Goal: Information Seeking & Learning: Learn about a topic

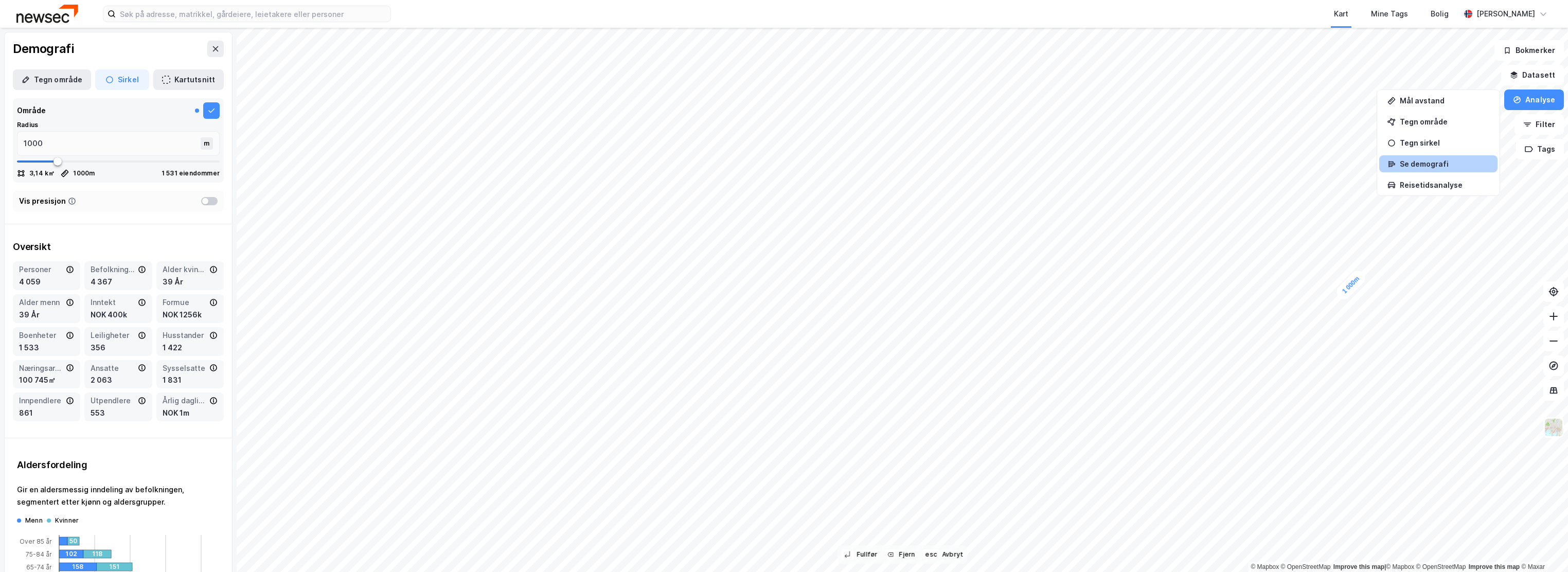
scroll to position [617, 0]
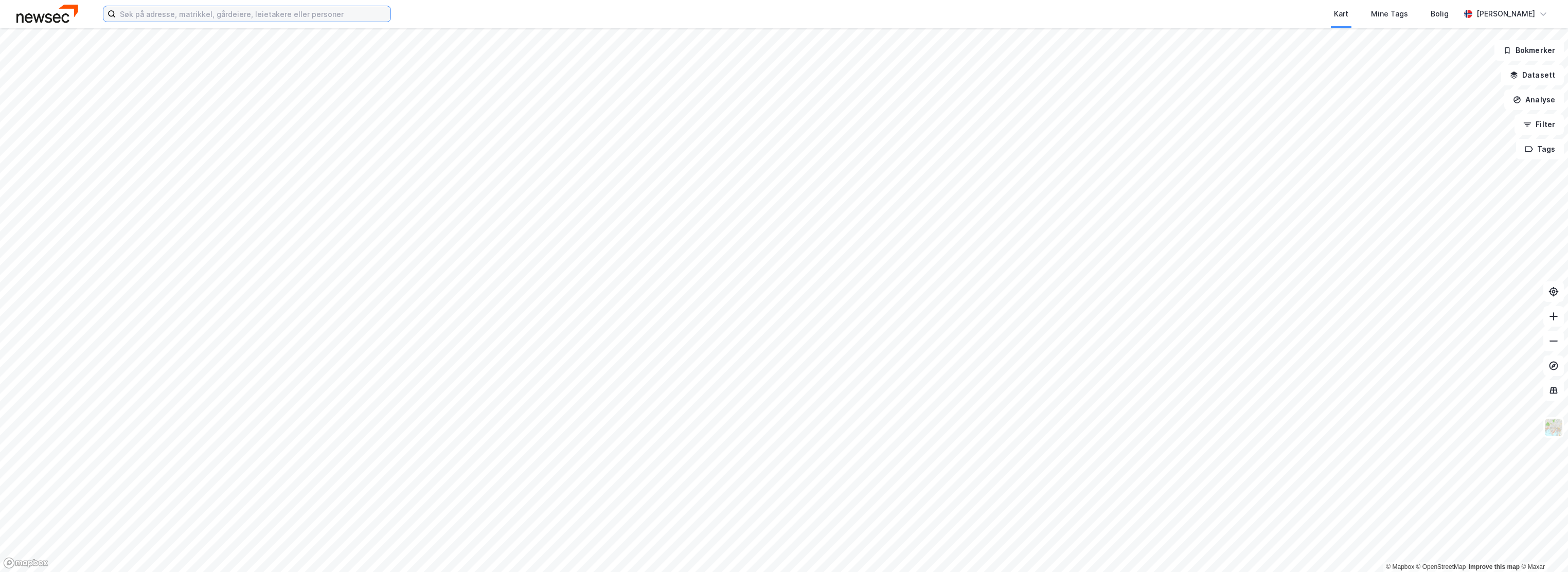
click at [365, 12] on input at bounding box center [253, 14] width 275 height 16
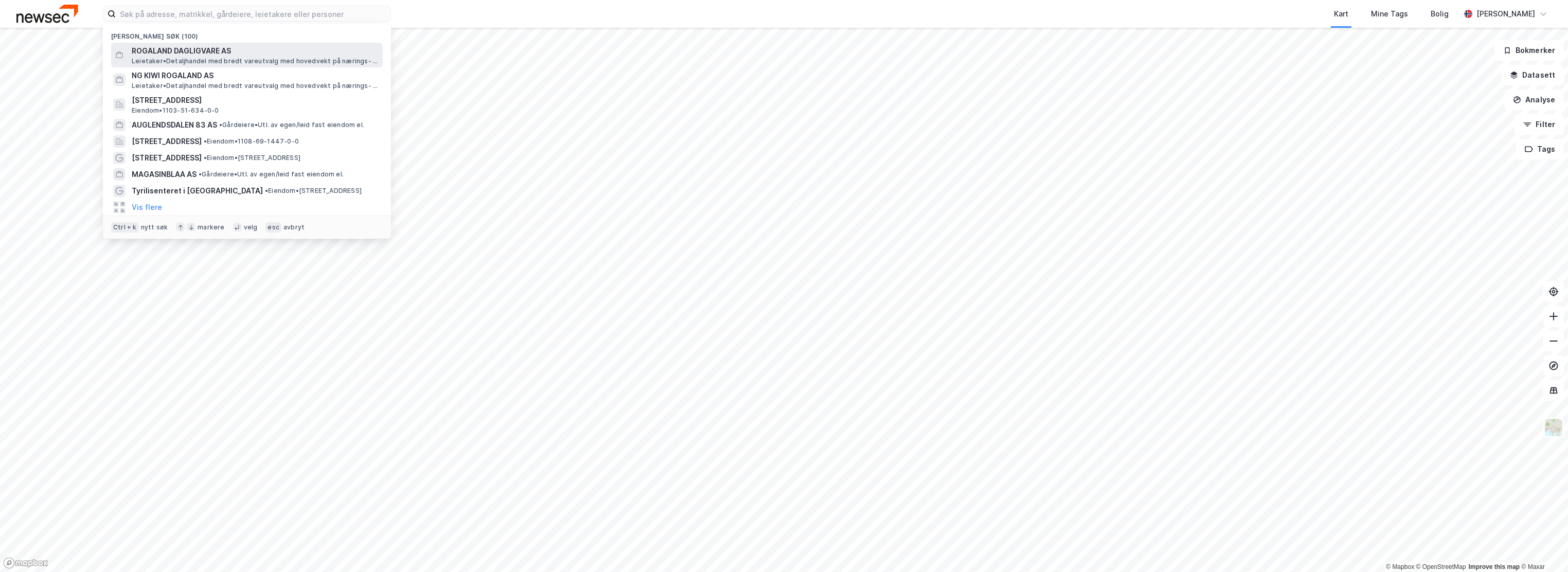
click at [244, 51] on span "ROGALAND DAGLIGVARE AS" at bounding box center [255, 51] width 247 height 12
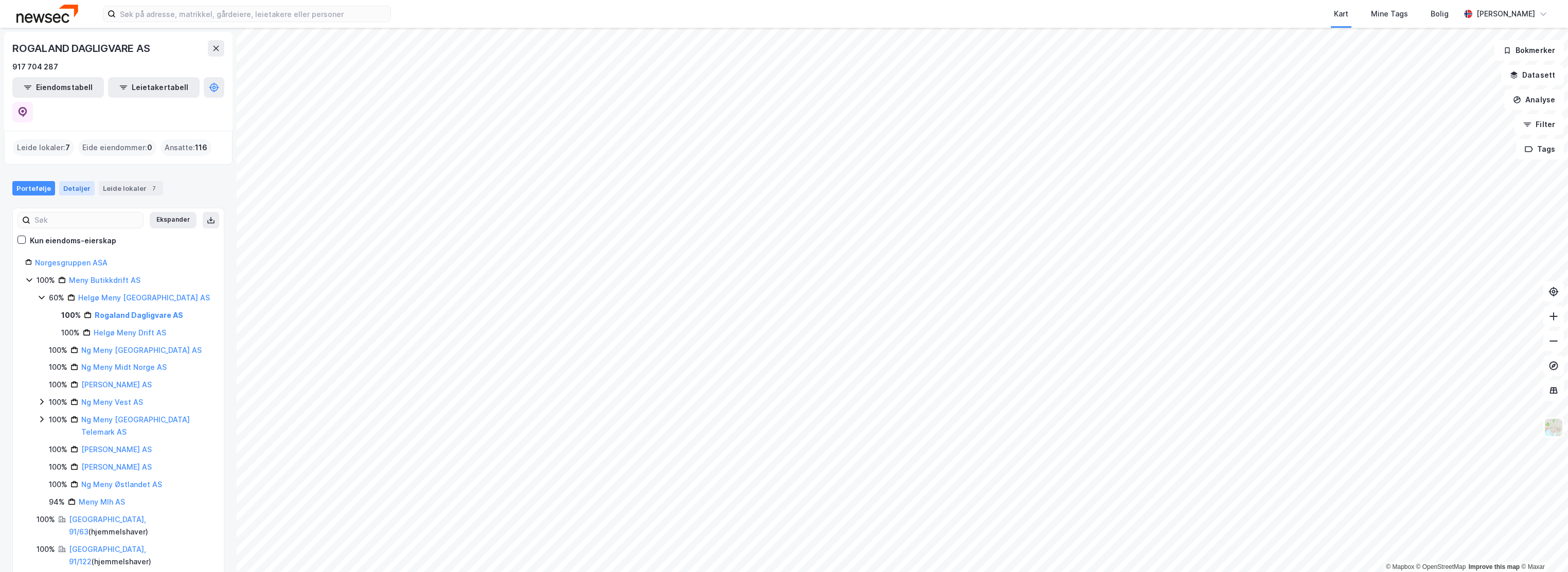
click at [66, 181] on div "Detaljer" at bounding box center [77, 188] width 36 height 14
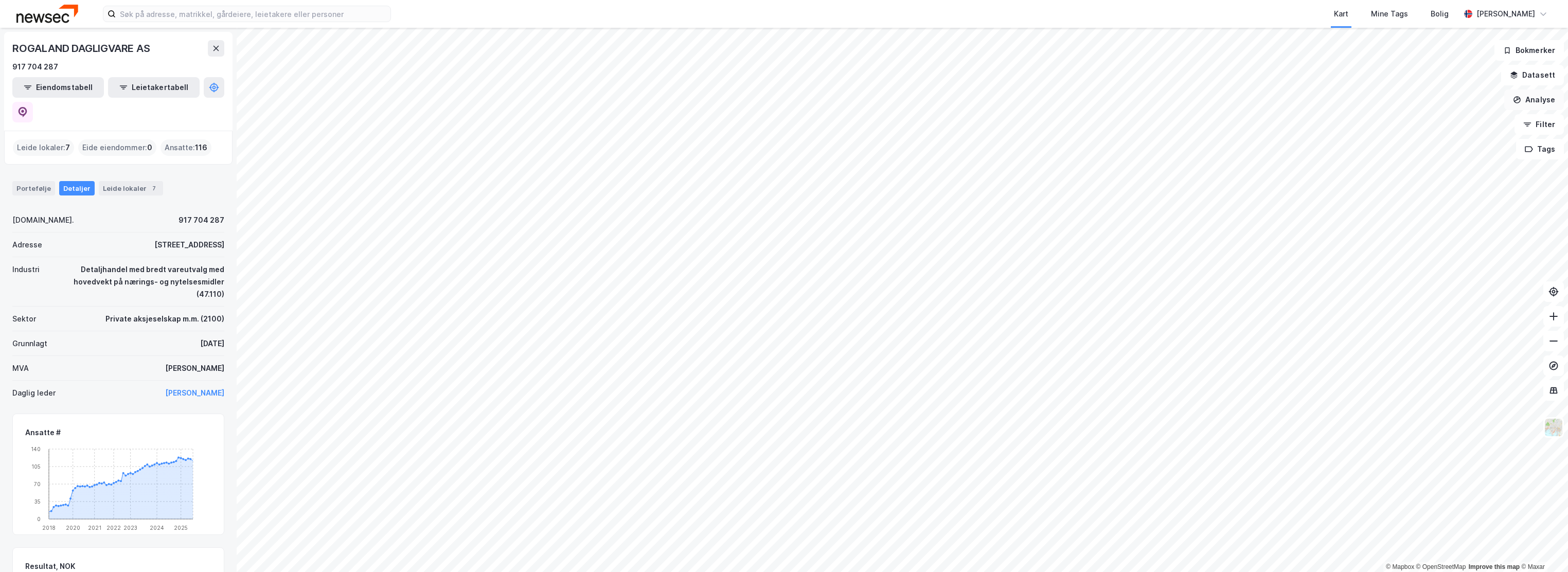
click at [1536, 97] on button "Analyse" at bounding box center [1534, 100] width 59 height 21
click at [1529, 77] on button "Datasett" at bounding box center [1532, 75] width 63 height 21
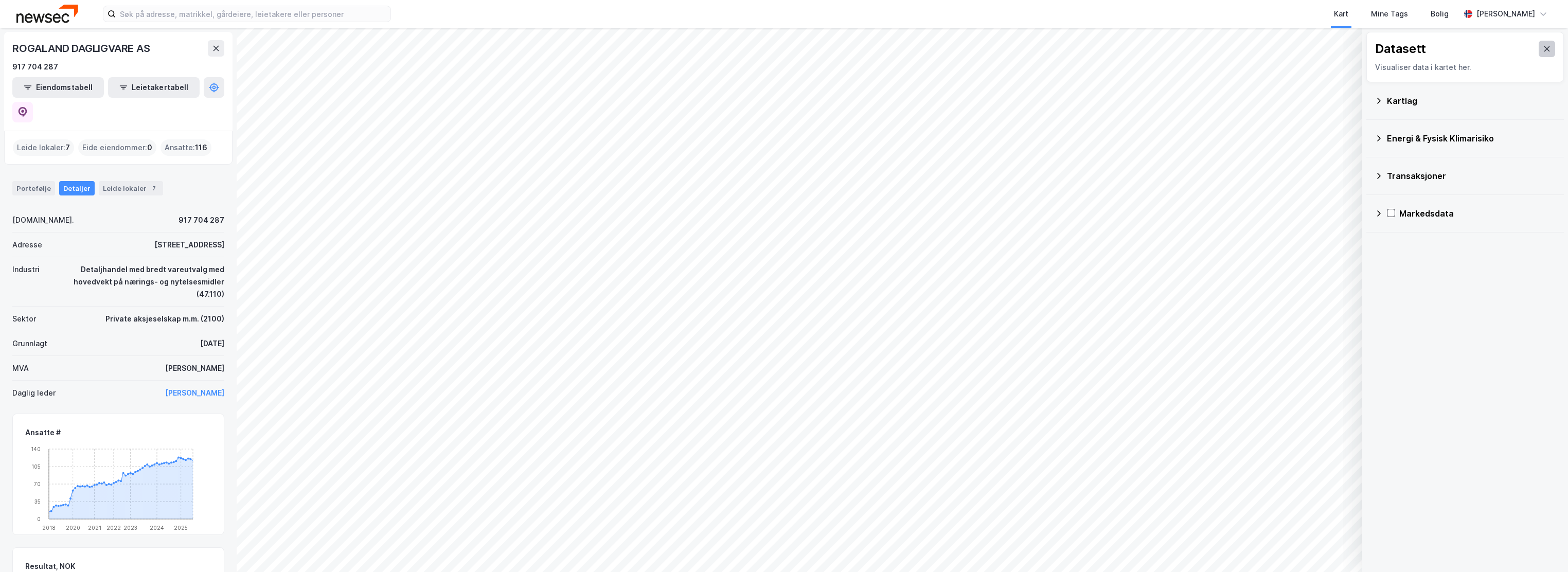
click at [1543, 51] on icon at bounding box center [1546, 48] width 8 height 8
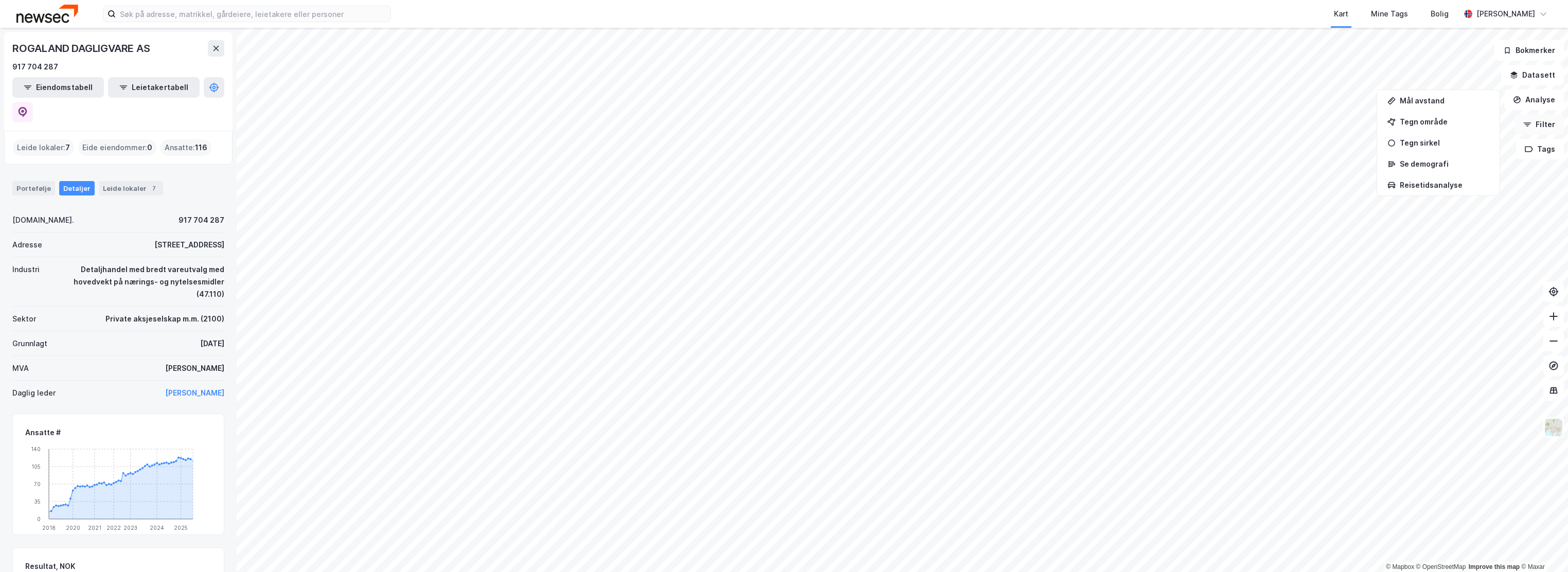
click at [1530, 126] on icon "button" at bounding box center [1527, 124] width 8 height 8
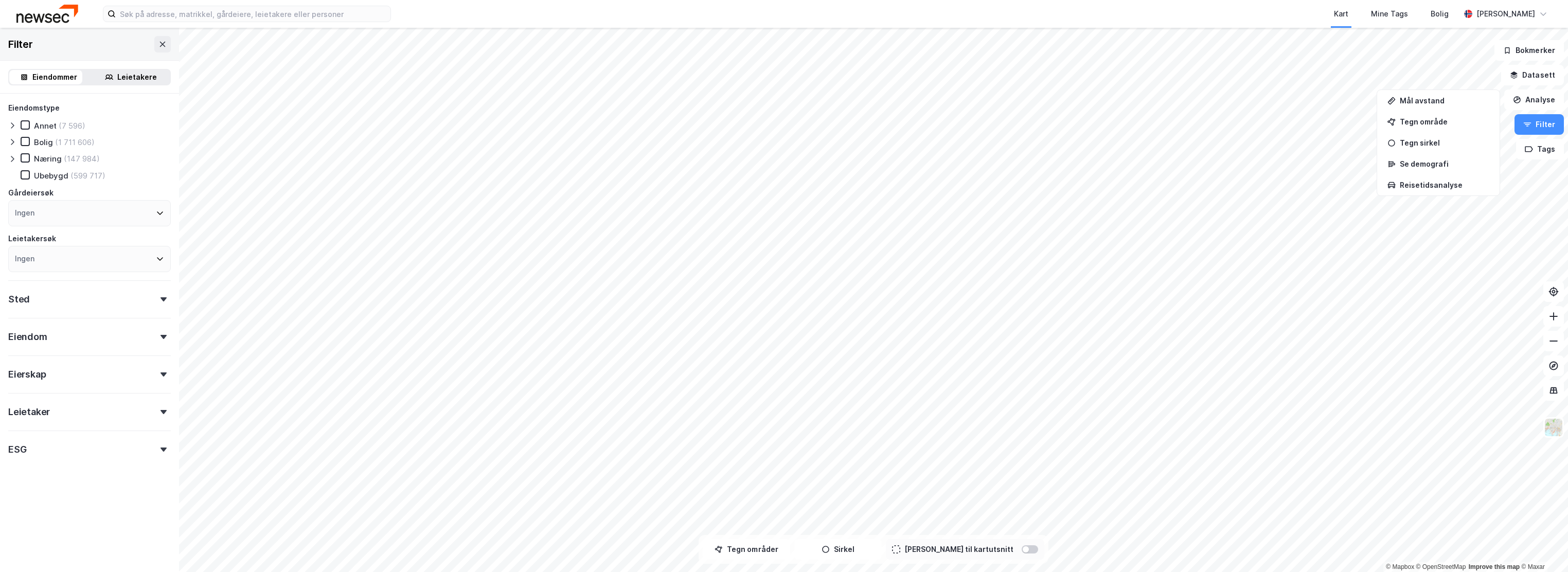
click at [125, 74] on div "Leietakere" at bounding box center [136, 77] width 39 height 12
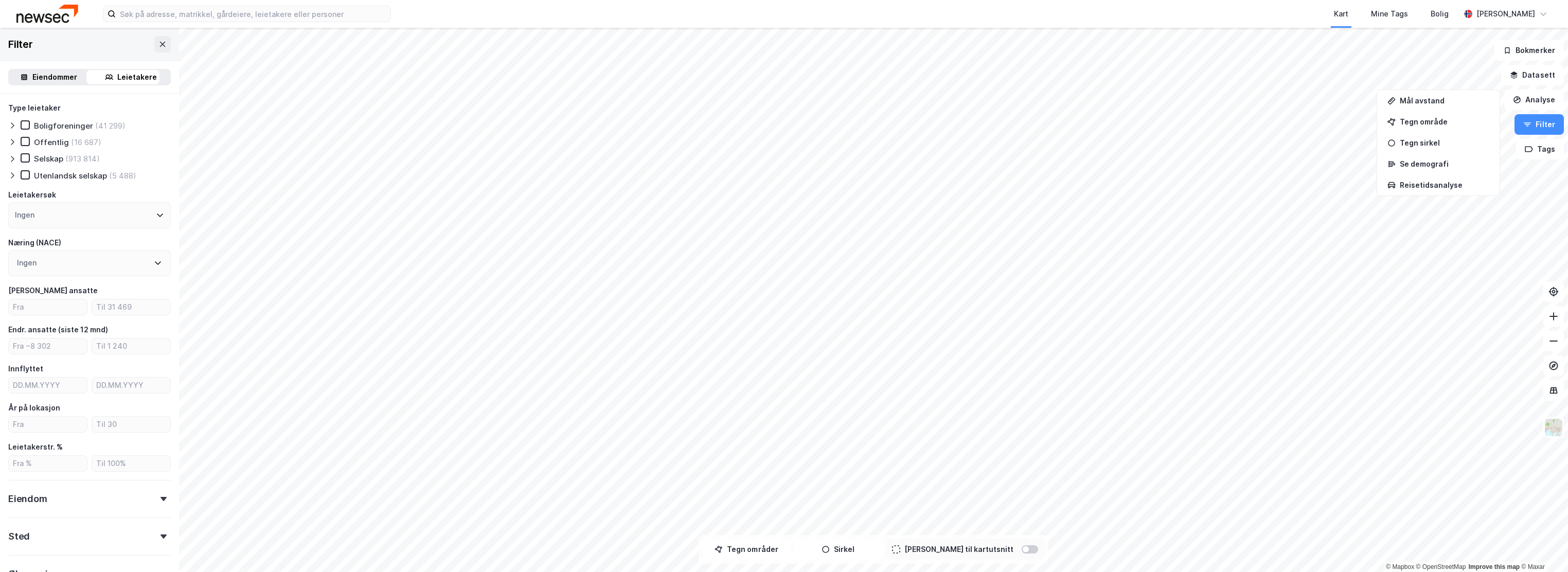
click at [42, 260] on div "Ingen" at bounding box center [89, 263] width 163 height 26
type input "47.111"
click at [100, 384] on div "47.111 - Butikkhandel med bredt vareutvalg med hovedvekt på nærings- og nytelse…" at bounding box center [110, 384] width 87 height 12
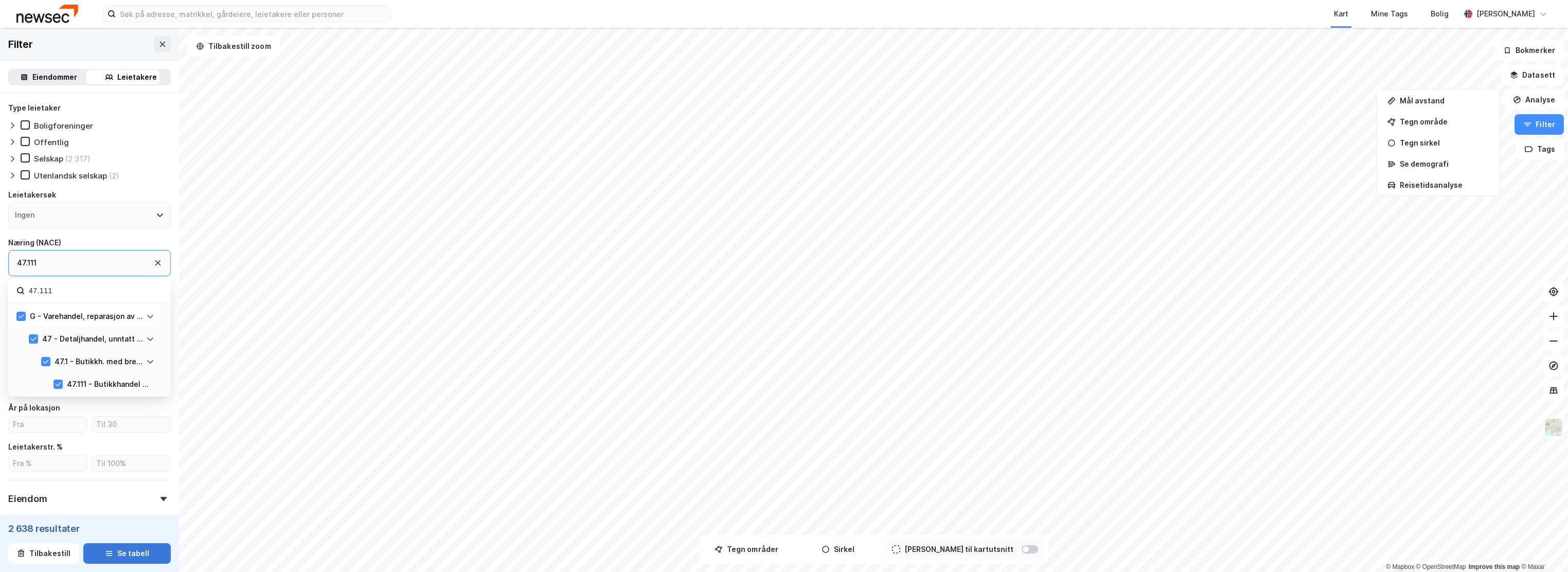
click at [131, 555] on button "Se tabell" at bounding box center [127, 554] width 87 height 21
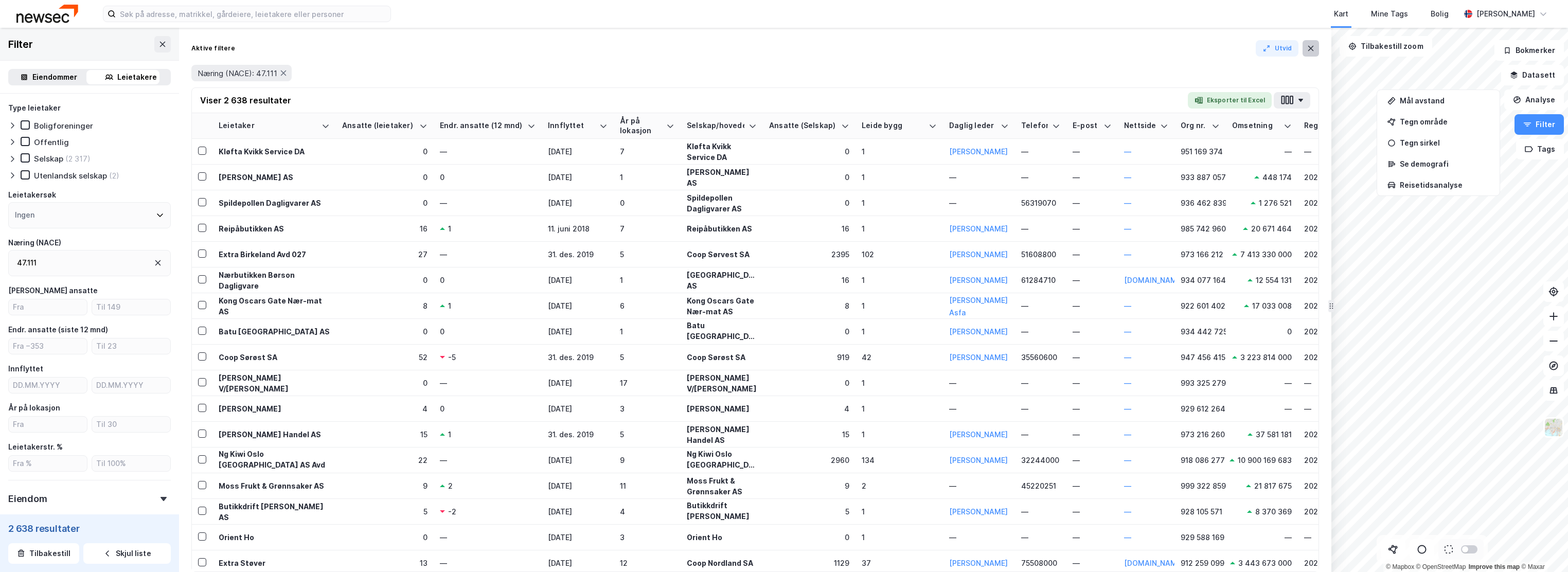
click at [1311, 50] on icon at bounding box center [1310, 48] width 8 height 8
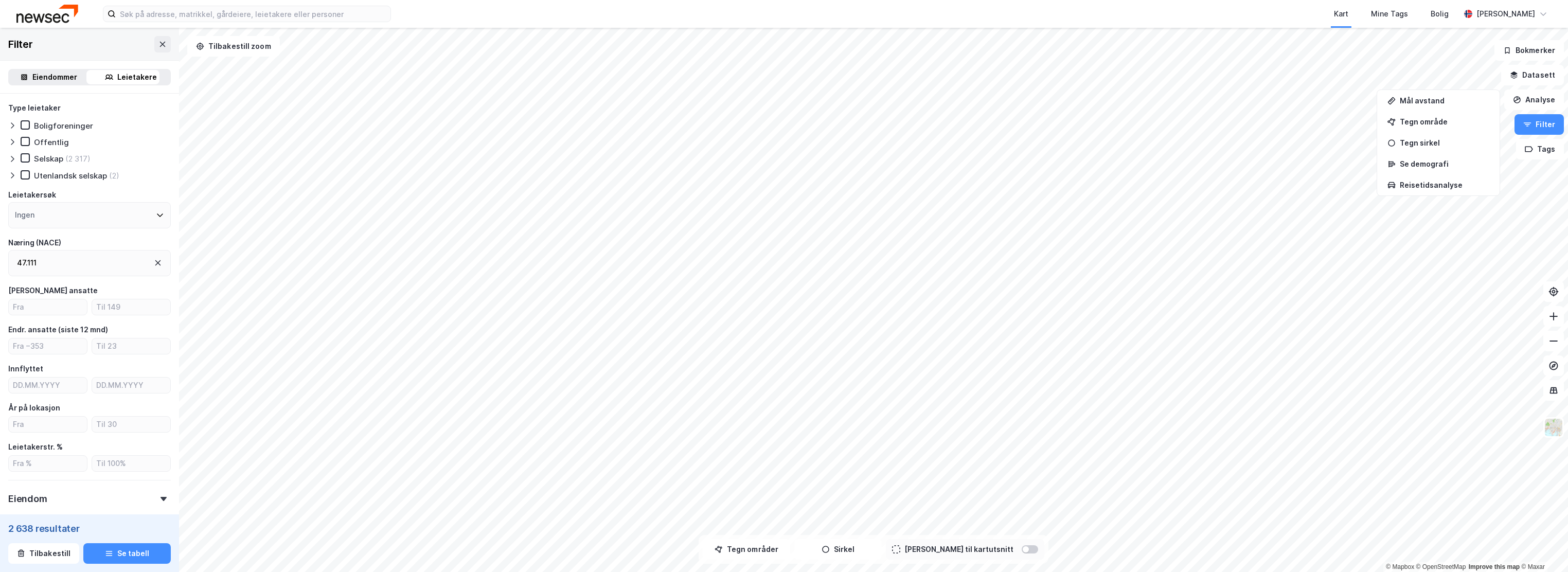
click at [51, 268] on div "47.111" at bounding box center [89, 263] width 163 height 26
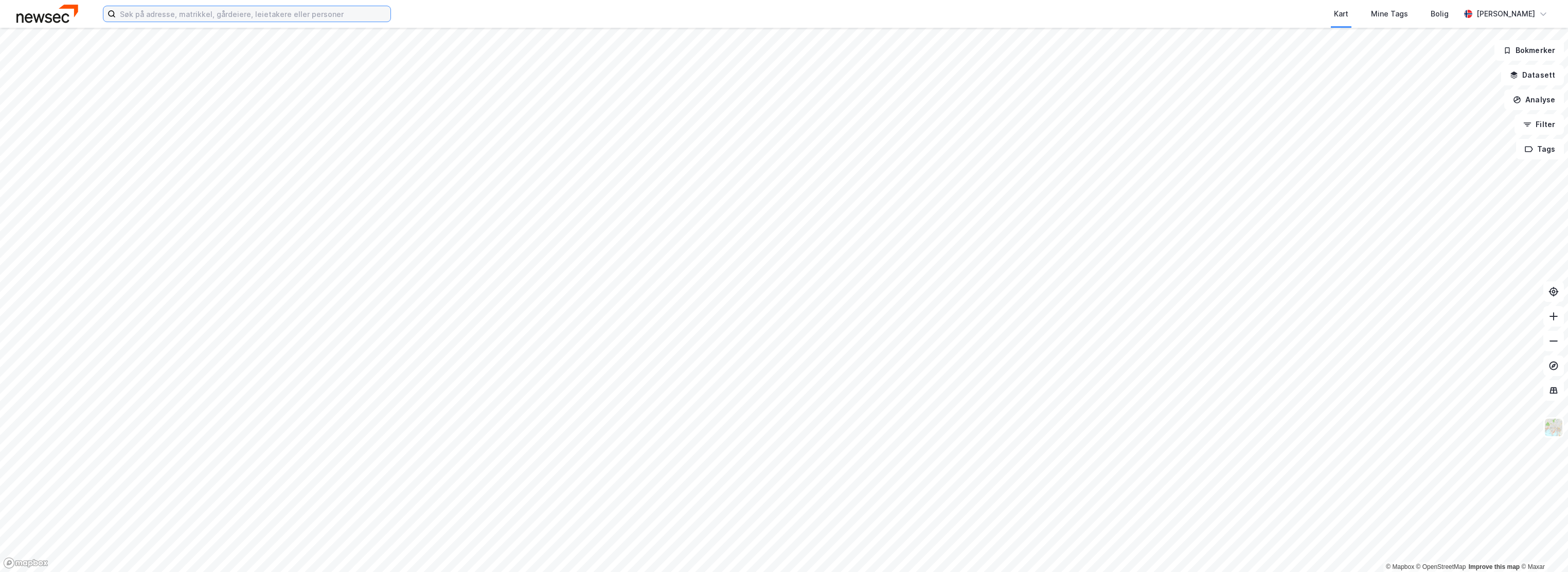
click at [261, 14] on input at bounding box center [253, 14] width 275 height 16
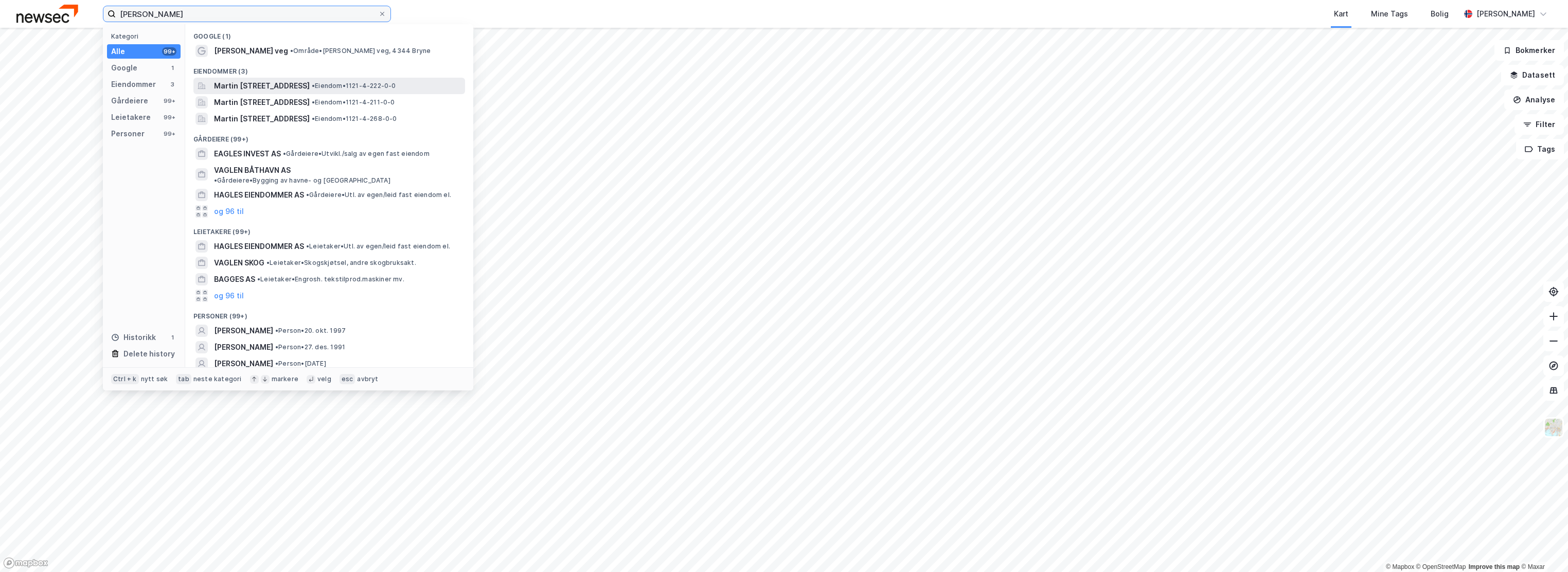
type input "martin vagles"
click at [259, 87] on span "Martin Vagles veg 1, 4344, BRYNE, TIME" at bounding box center [261, 86] width 95 height 12
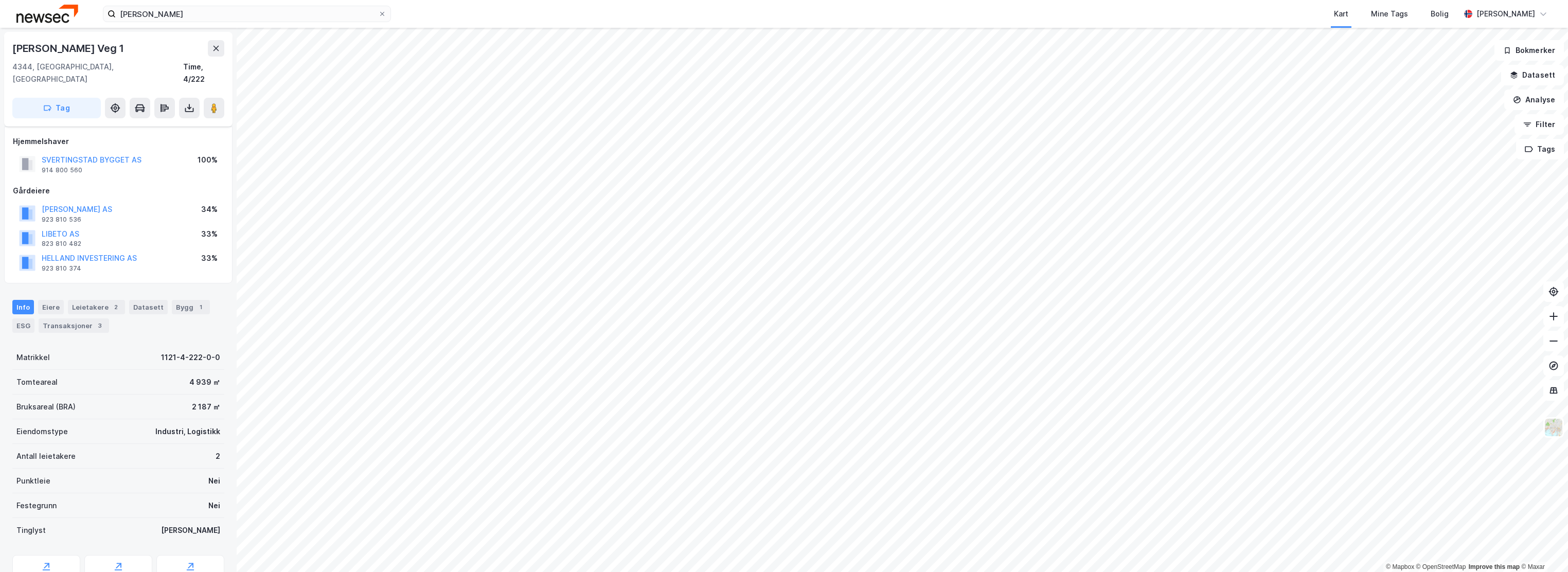
scroll to position [37, 0]
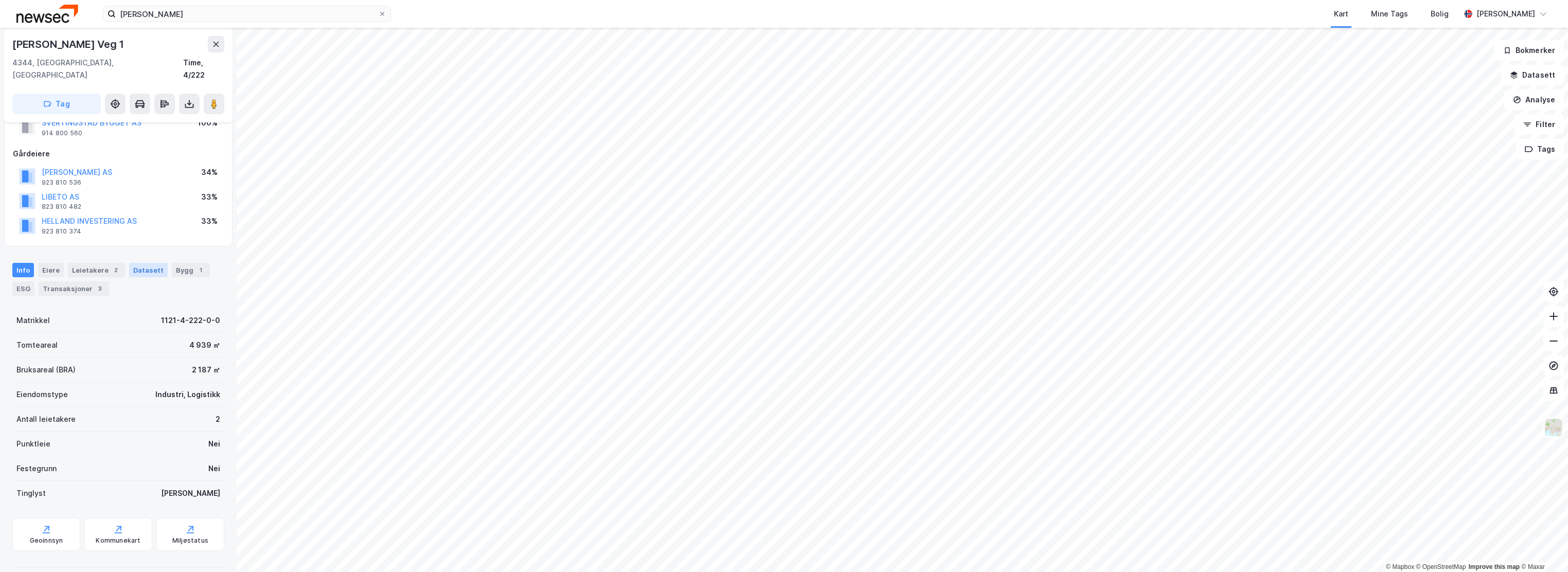
click at [141, 263] on div "Datasett" at bounding box center [149, 270] width 38 height 14
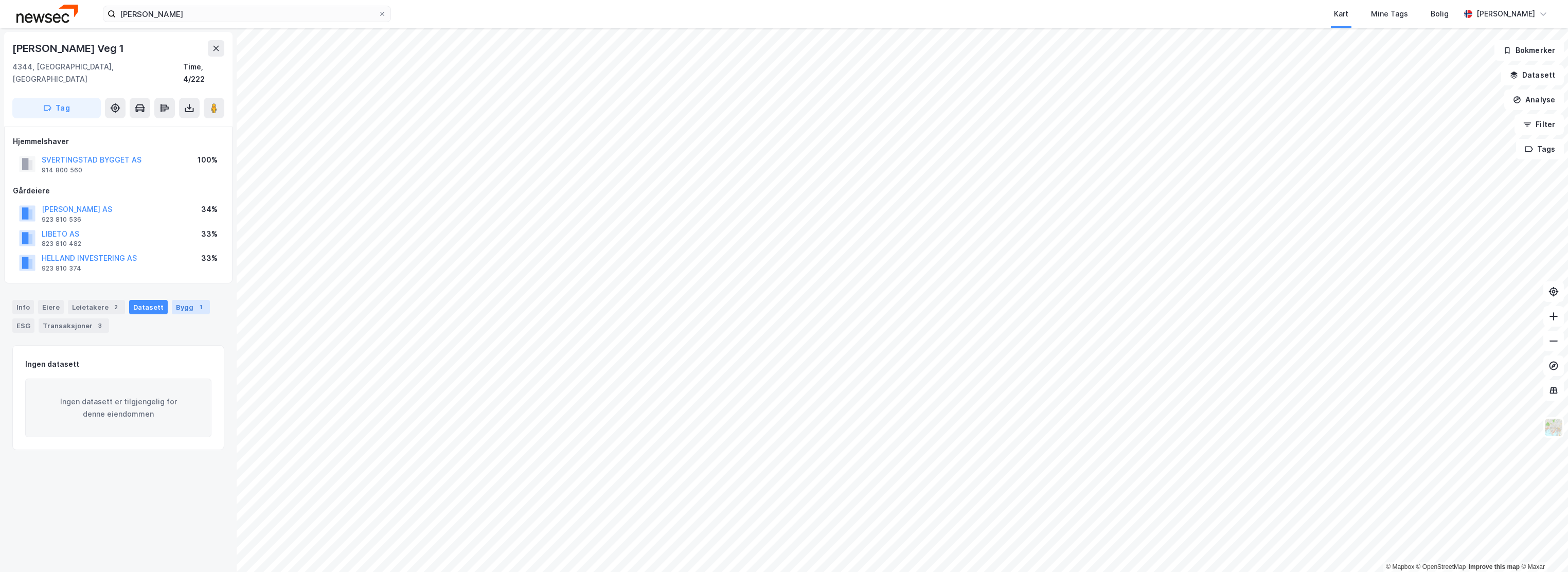
click at [171, 300] on div "Bygg 1" at bounding box center [191, 307] width 38 height 14
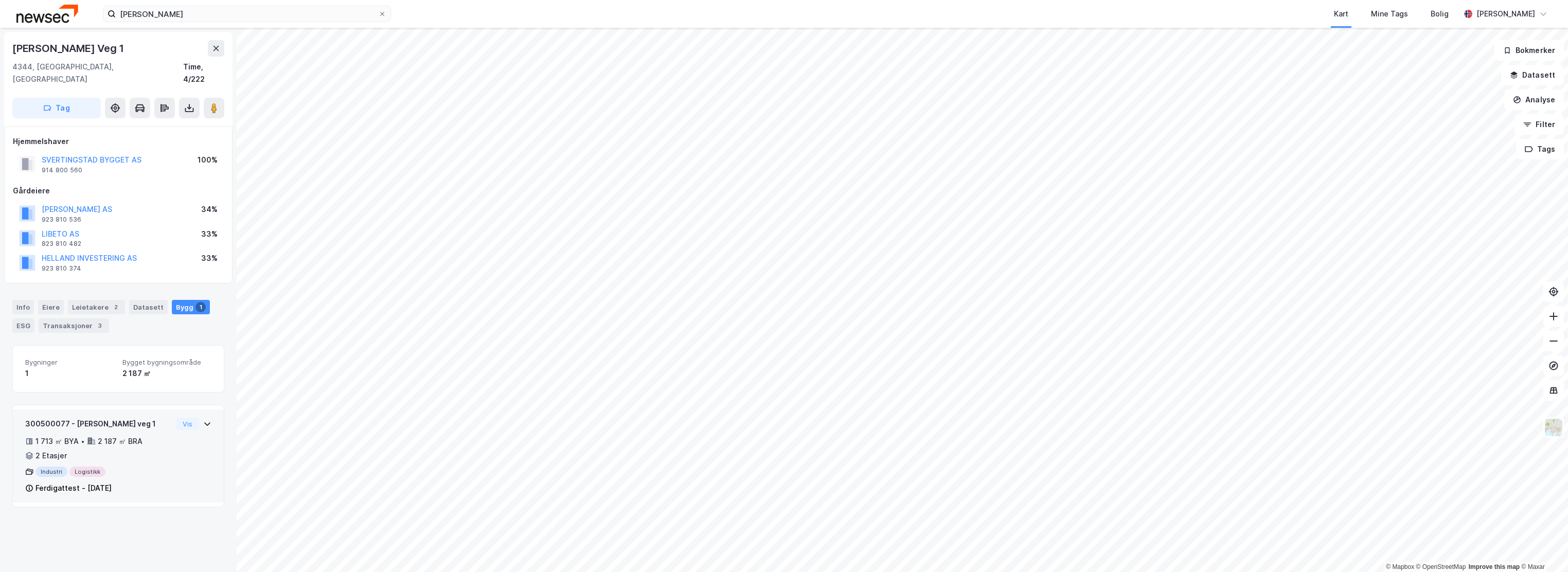
click at [130, 418] on div "300500077 - Martin Vagles veg 1" at bounding box center [99, 424] width 147 height 12
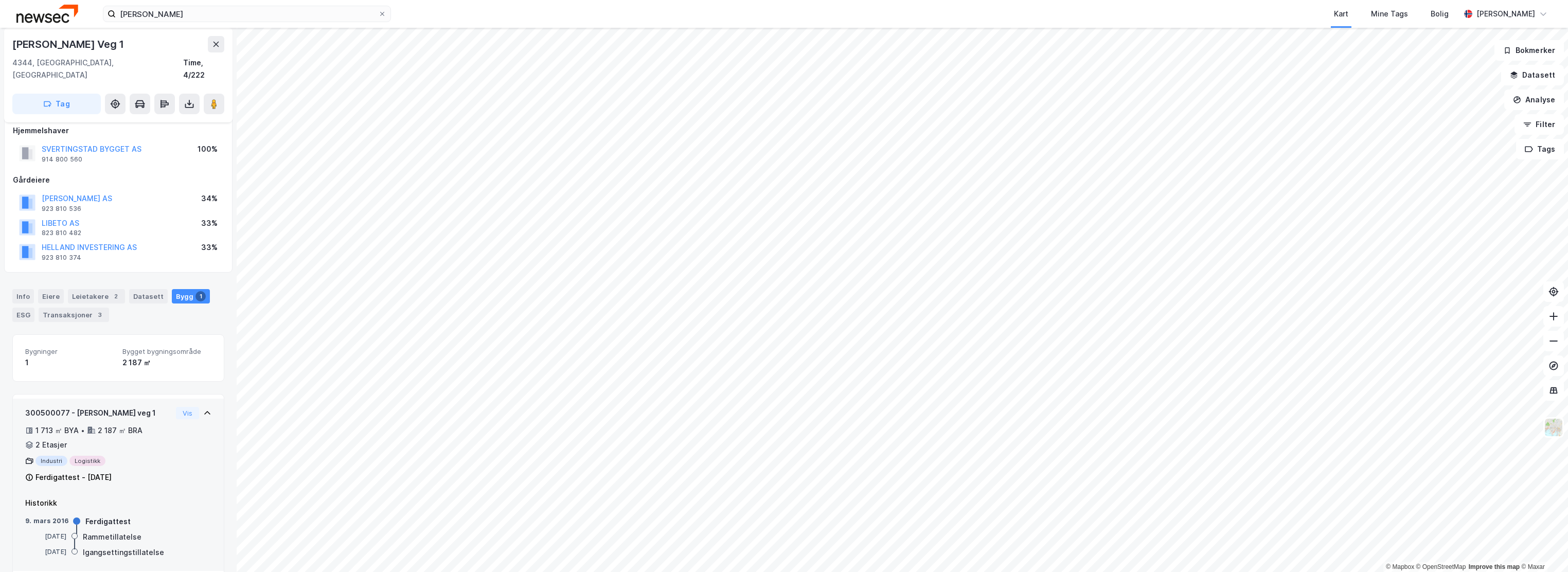
scroll to position [14, 0]
click at [176, 404] on button "Vis" at bounding box center [187, 410] width 23 height 12
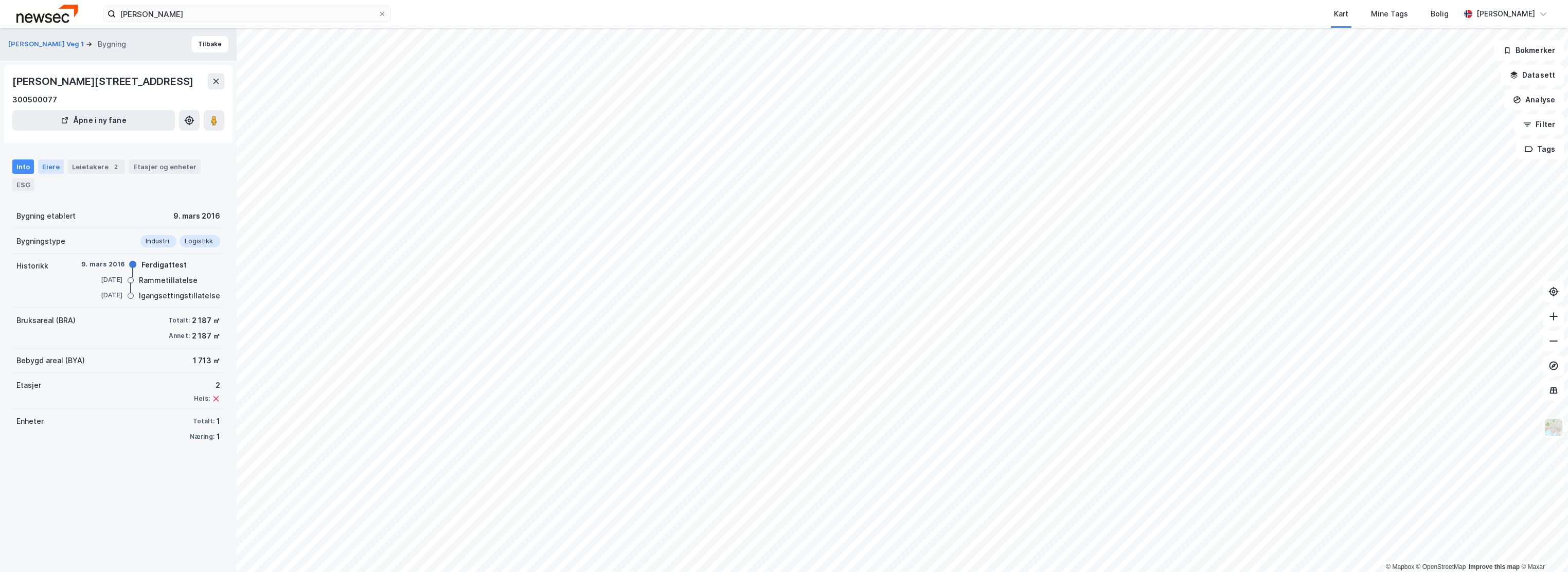
click at [47, 169] on div "Eiere" at bounding box center [51, 166] width 25 height 14
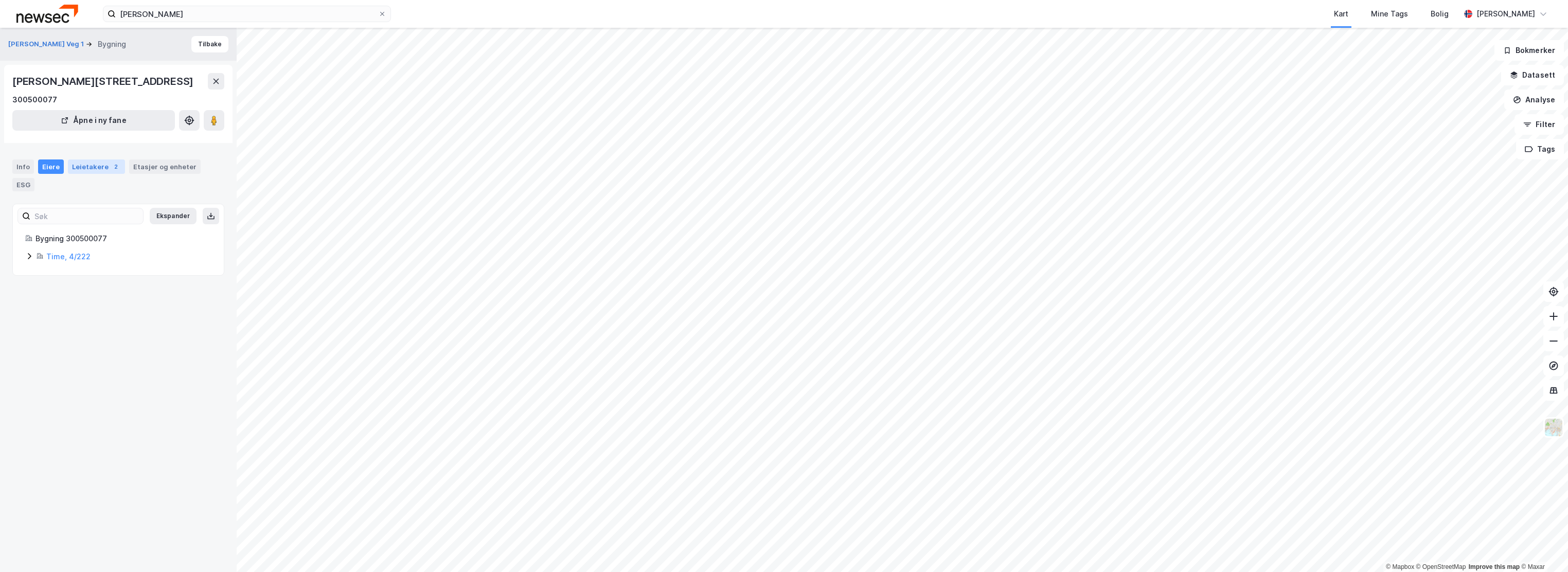
click at [80, 167] on div "Leietakere 2" at bounding box center [96, 166] width 57 height 14
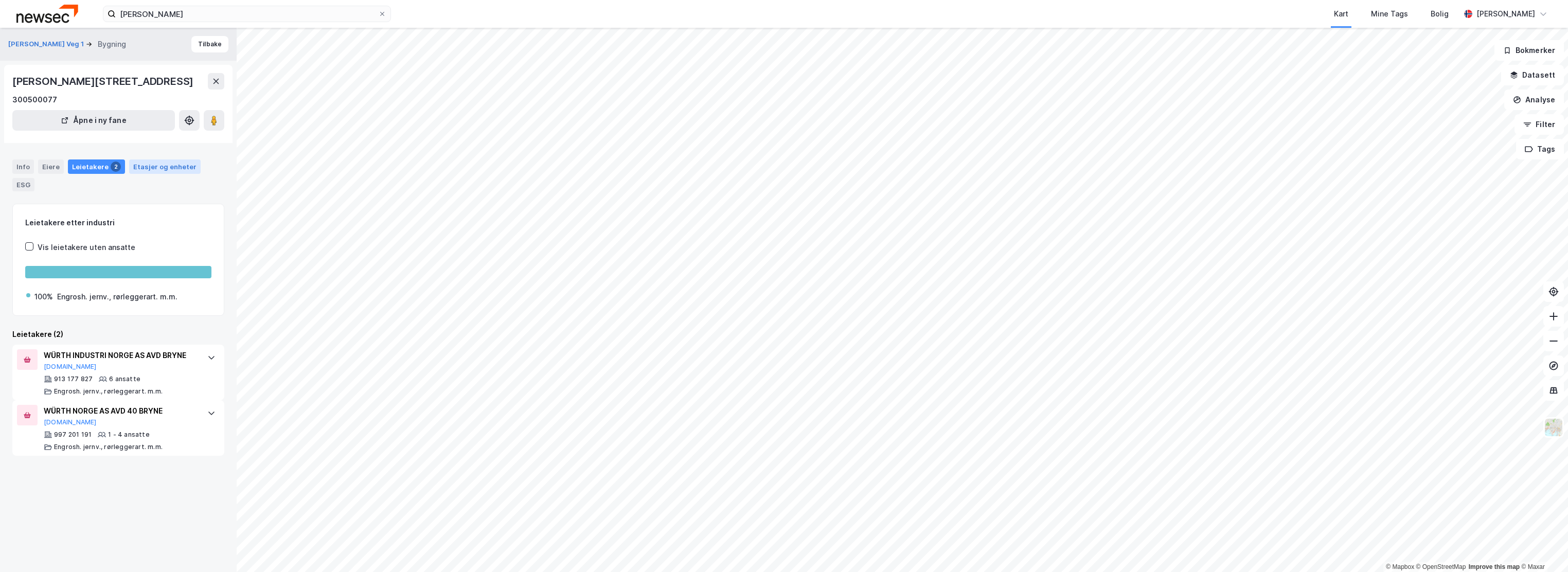
click at [152, 170] on div "Etasjer og enheter" at bounding box center [164, 166] width 63 height 10
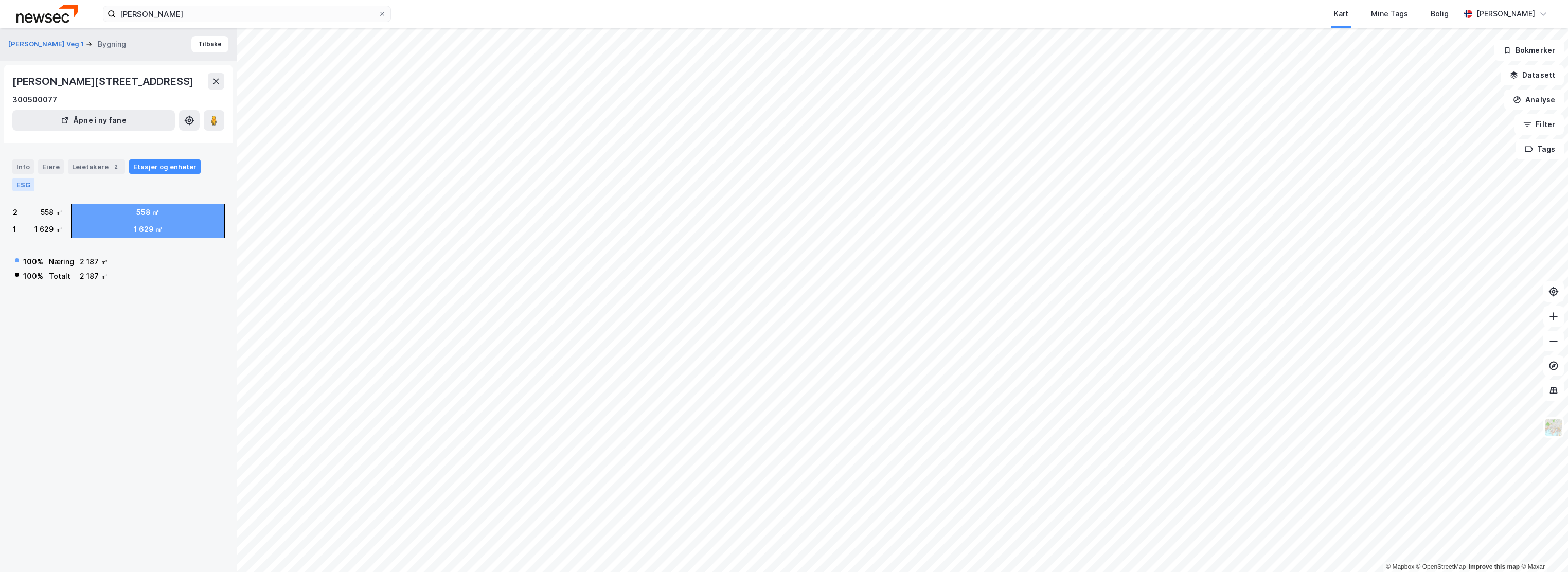
click at [29, 186] on div "ESG" at bounding box center [23, 185] width 22 height 13
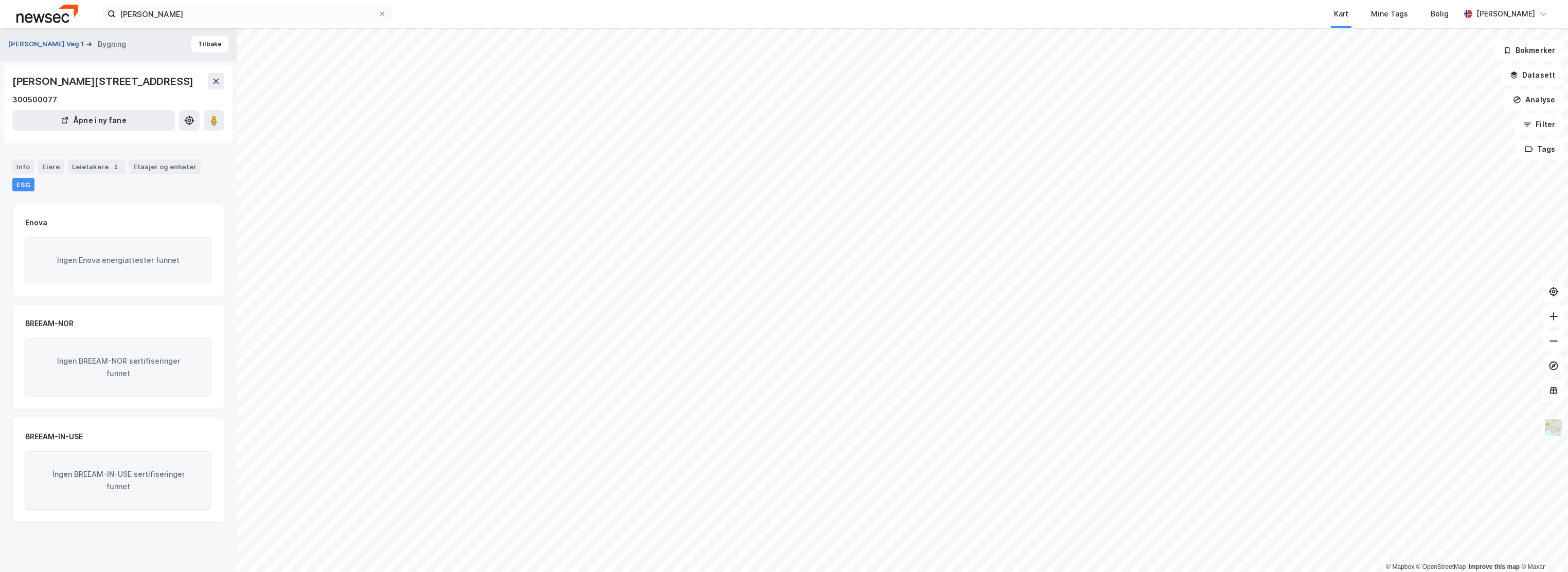
click at [36, 42] on button "Martin Vagles Veg 1" at bounding box center [46, 45] width 78 height 10
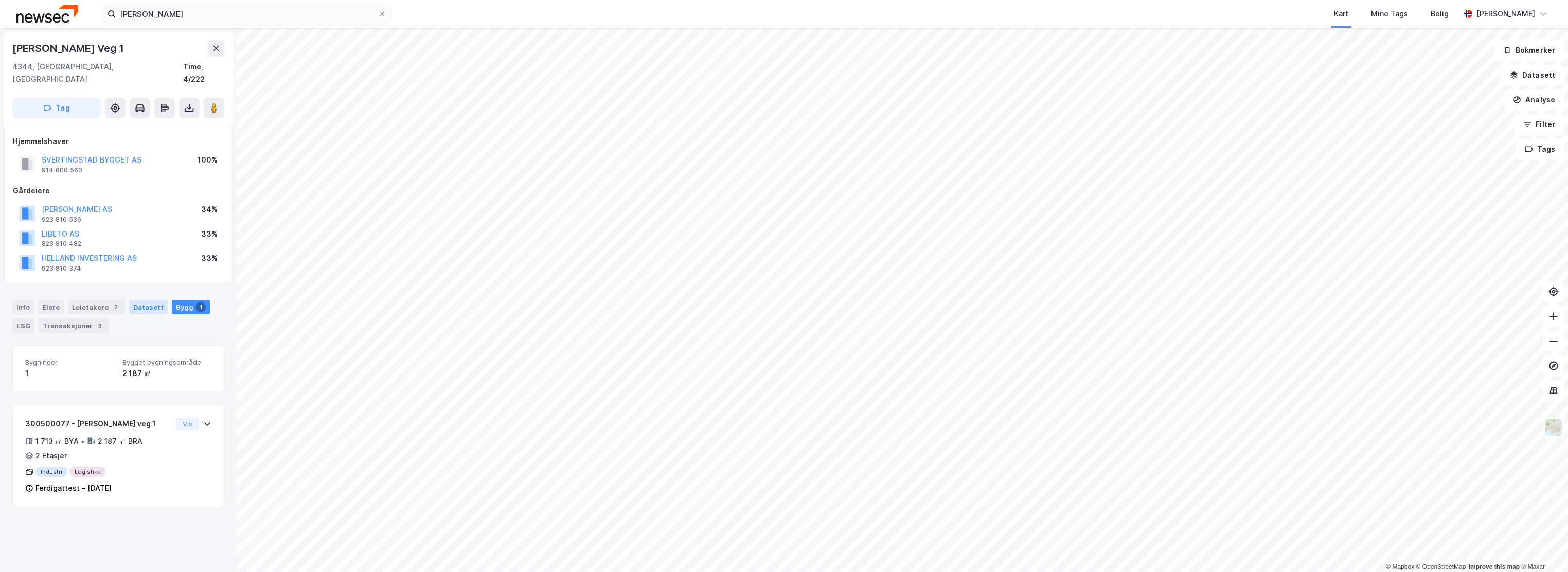
click at [150, 300] on div "Datasett" at bounding box center [149, 307] width 38 height 14
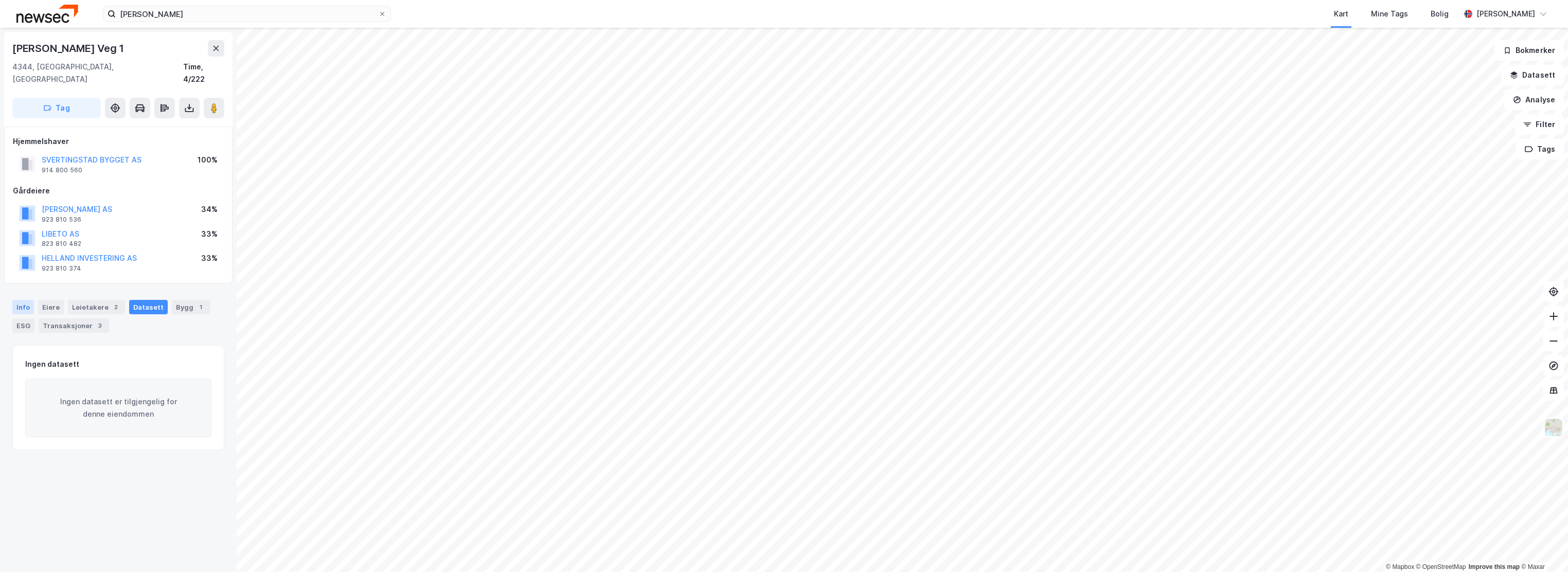
click at [22, 300] on div "Info" at bounding box center [23, 307] width 22 height 14
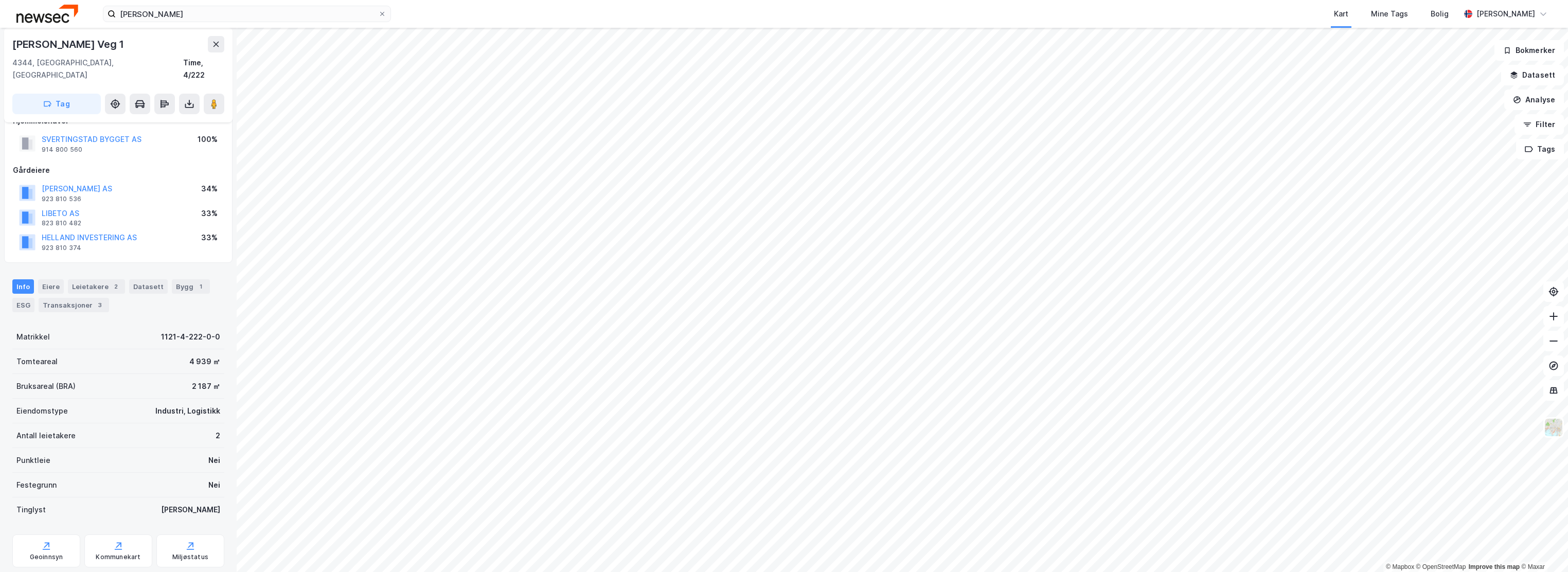
scroll to position [37, 0]
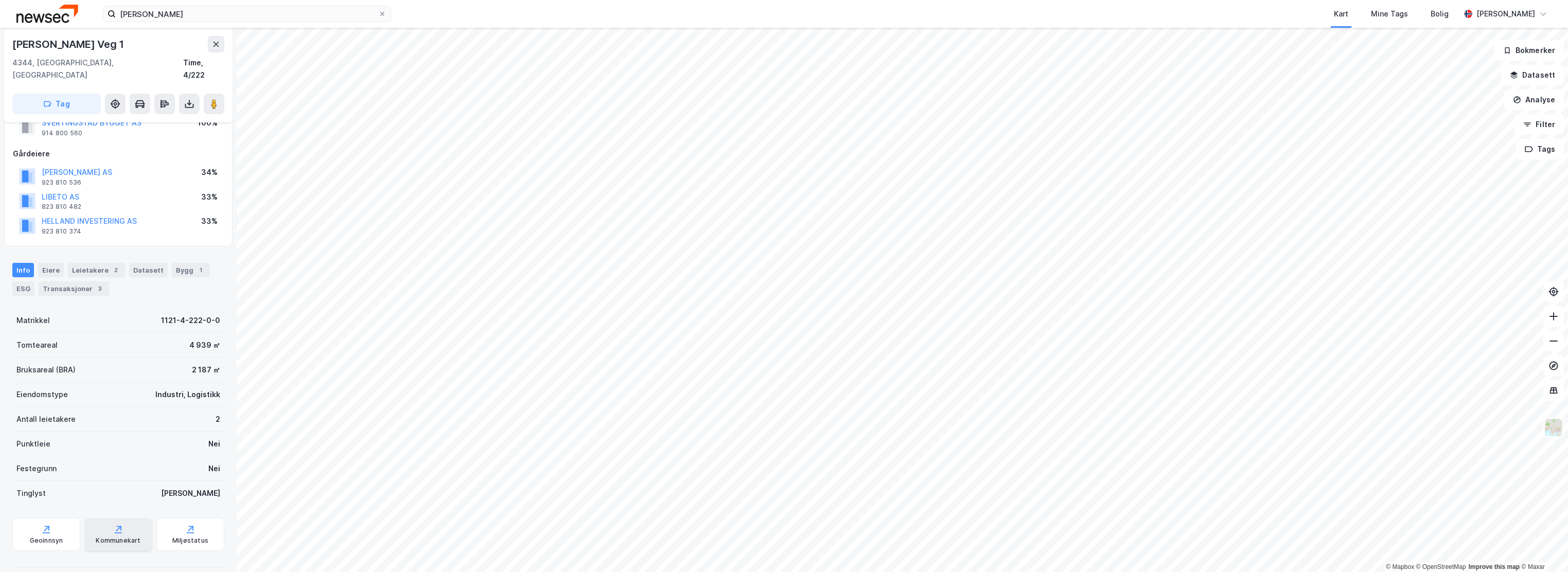
click at [126, 536] on div "Kommunekart" at bounding box center [117, 540] width 45 height 8
click at [115, 536] on div "Kommunekart" at bounding box center [117, 540] width 45 height 8
